Goal: Task Accomplishment & Management: Manage account settings

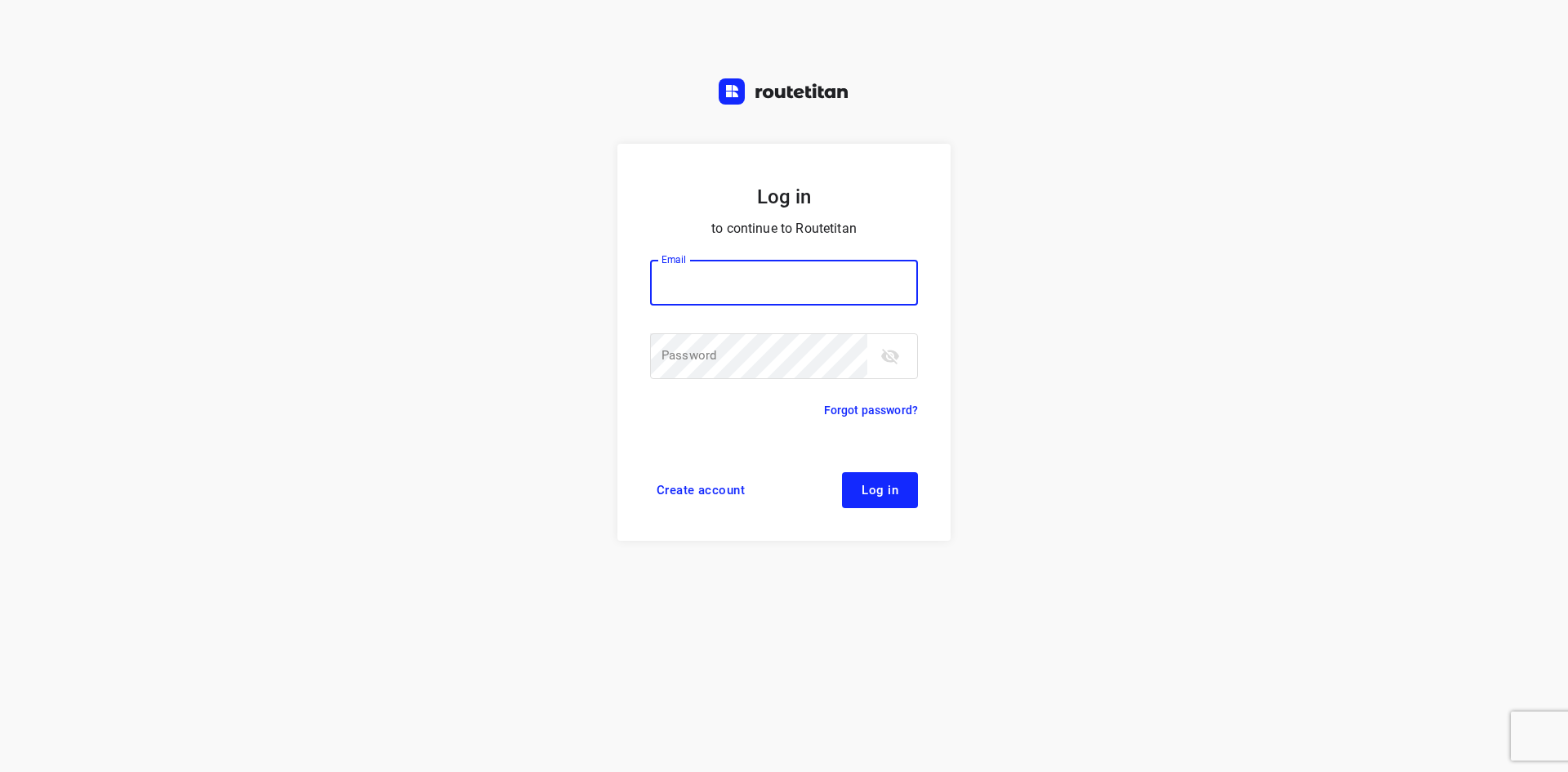
type input "jel@woodupp.nl"
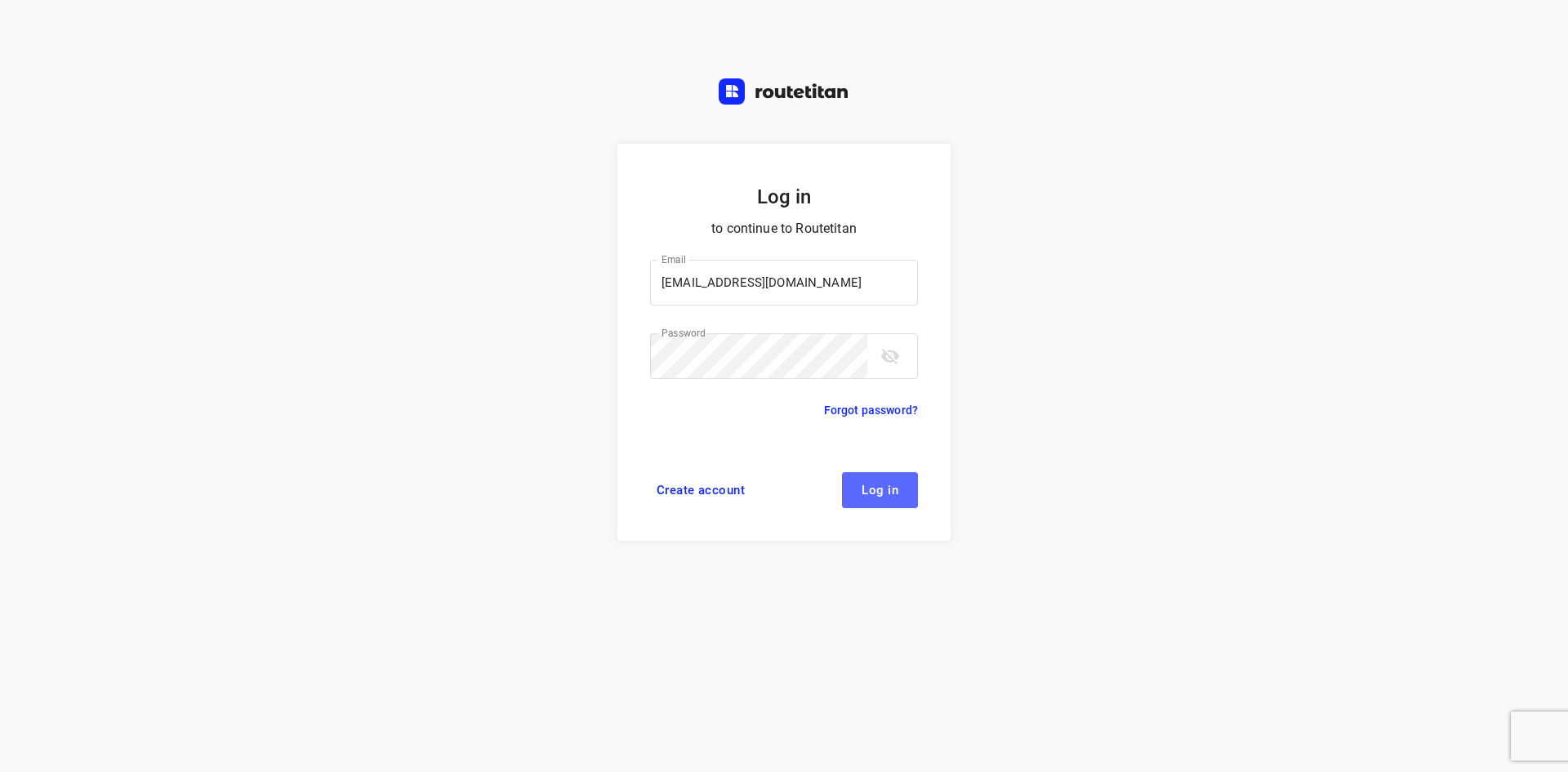
click at [877, 506] on button "Log in" at bounding box center [879, 490] width 76 height 36
